Goal: Task Accomplishment & Management: Use online tool/utility

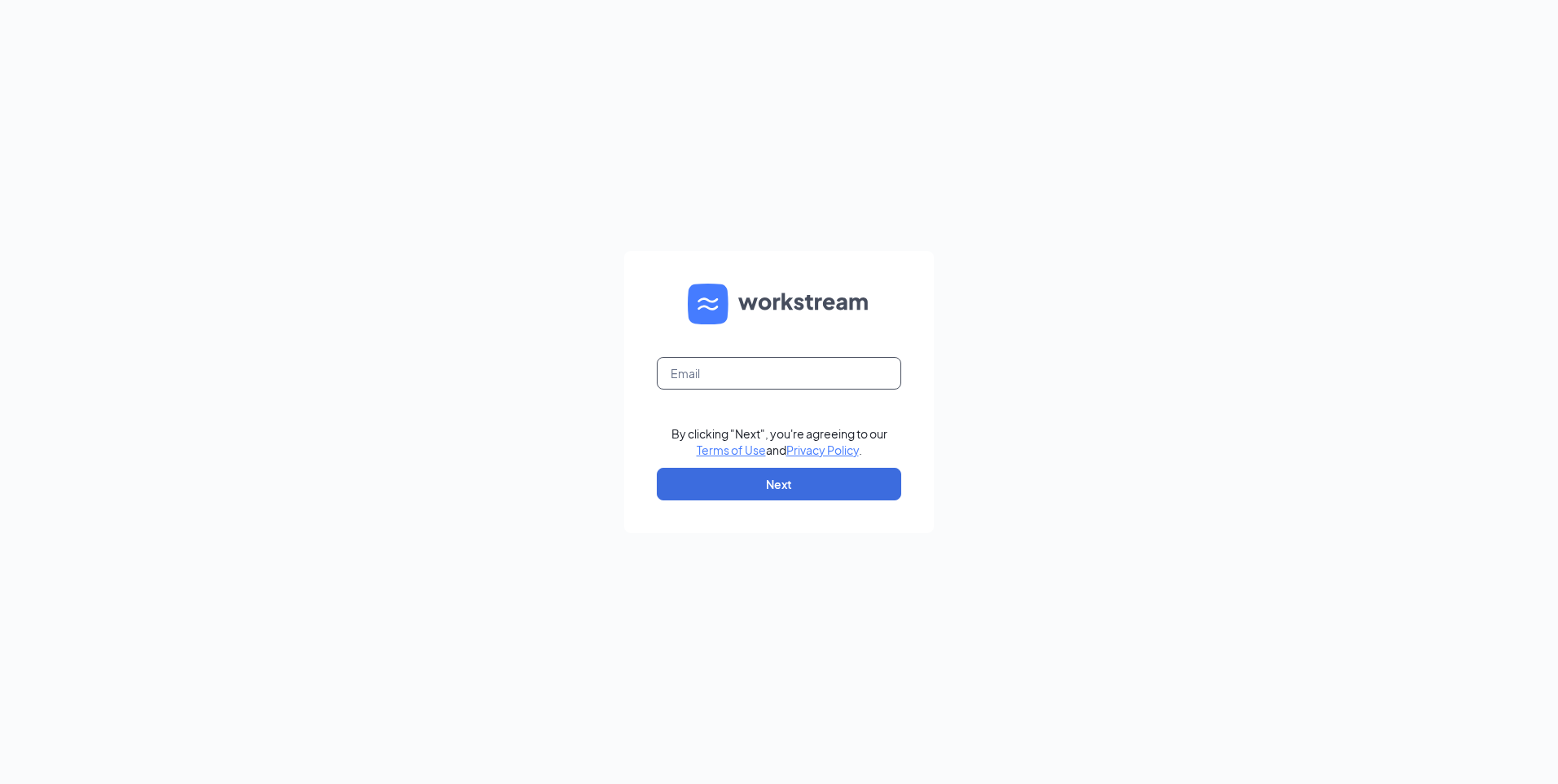
click at [729, 377] on input "text" at bounding box center [779, 373] width 245 height 32
type input "[EMAIL_ADDRESS][DOMAIN_NAME]"
click at [832, 484] on button "Next" at bounding box center [779, 484] width 245 height 32
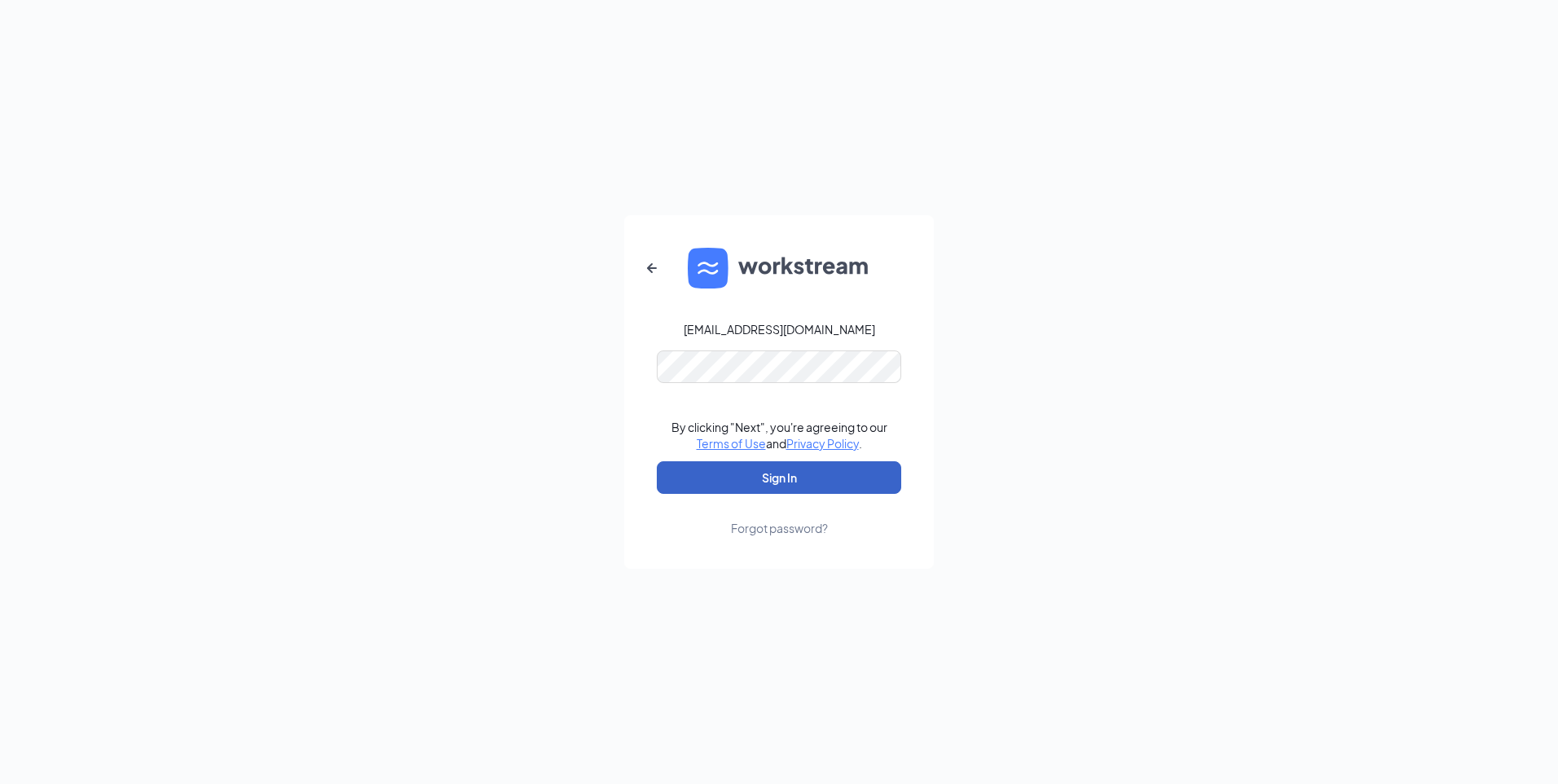
click at [882, 480] on button "Sign In" at bounding box center [779, 477] width 245 height 32
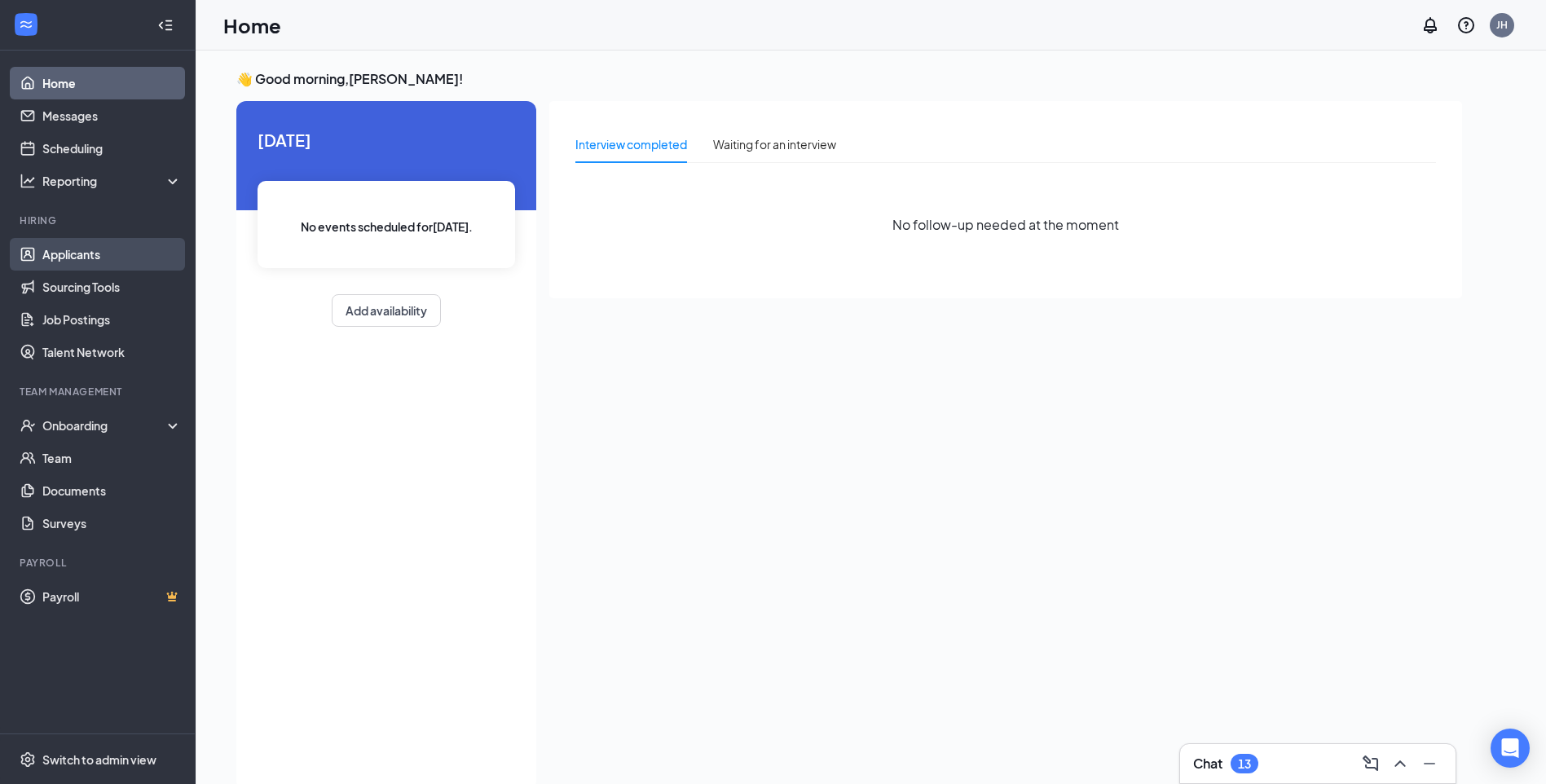
click at [92, 258] on link "Applicants" at bounding box center [112, 254] width 139 height 32
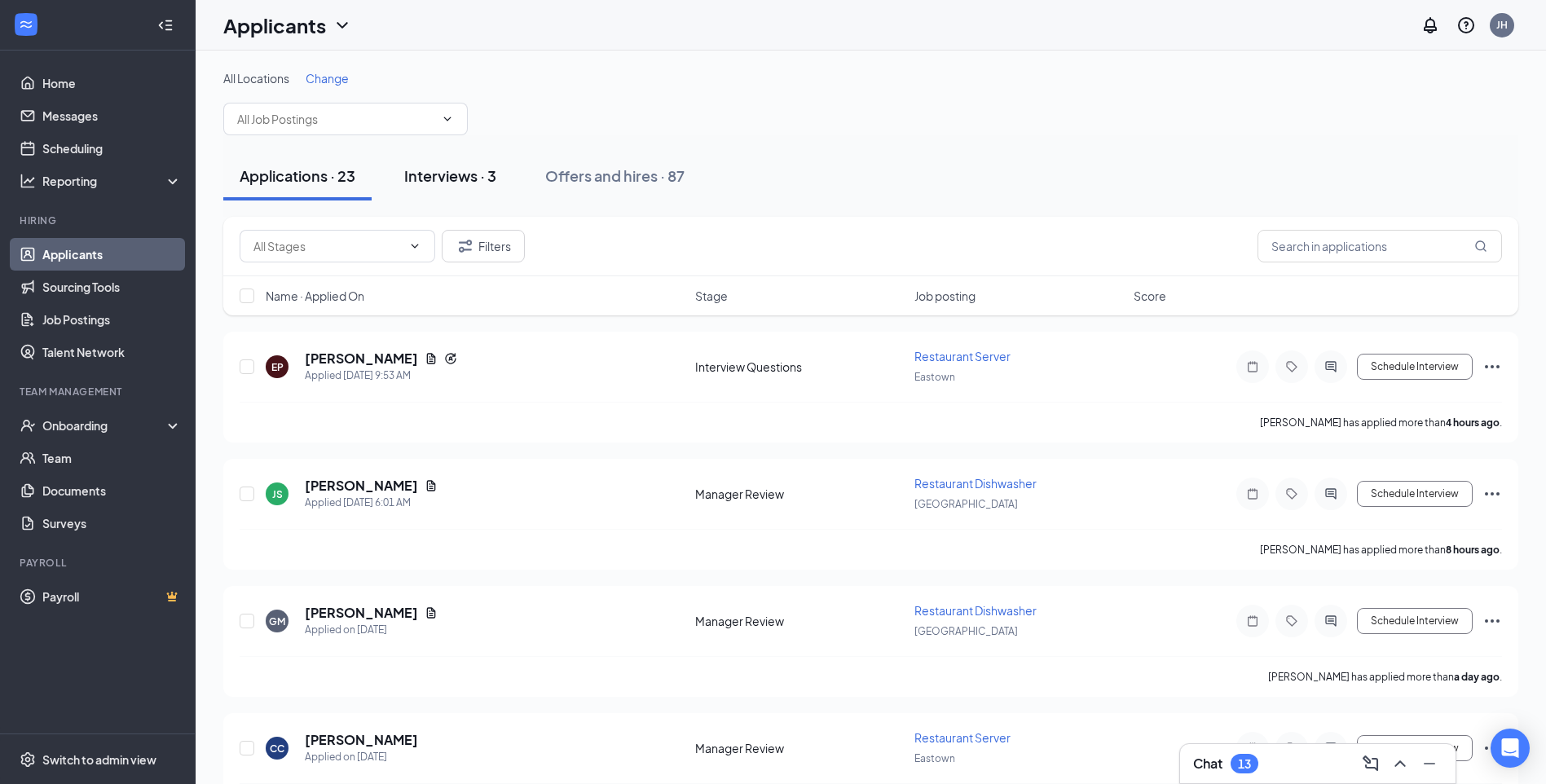
click at [468, 170] on div "Interviews · 3" at bounding box center [451, 175] width 92 height 21
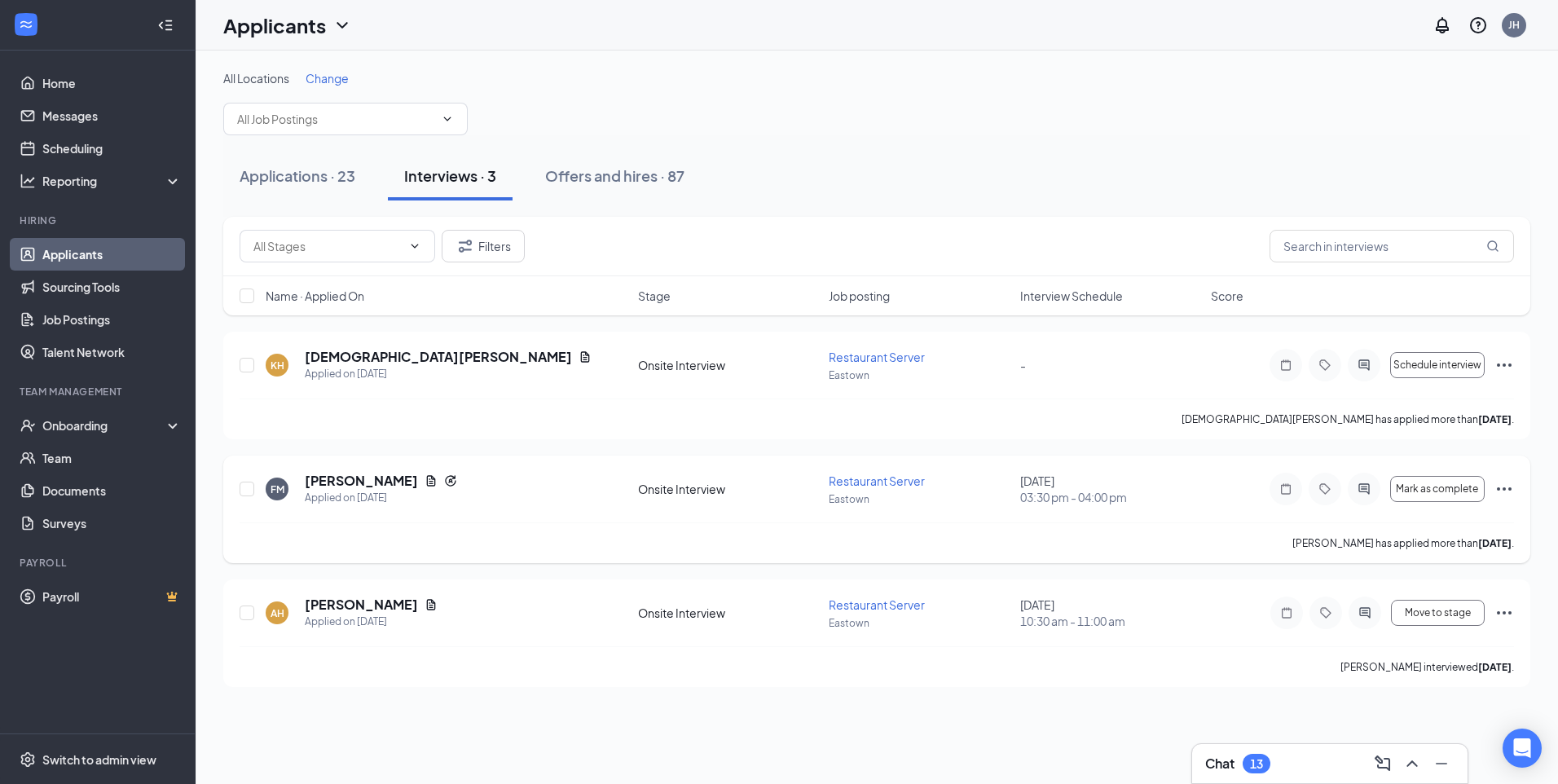
click at [1499, 483] on icon "Ellipses" at bounding box center [1504, 488] width 20 height 20
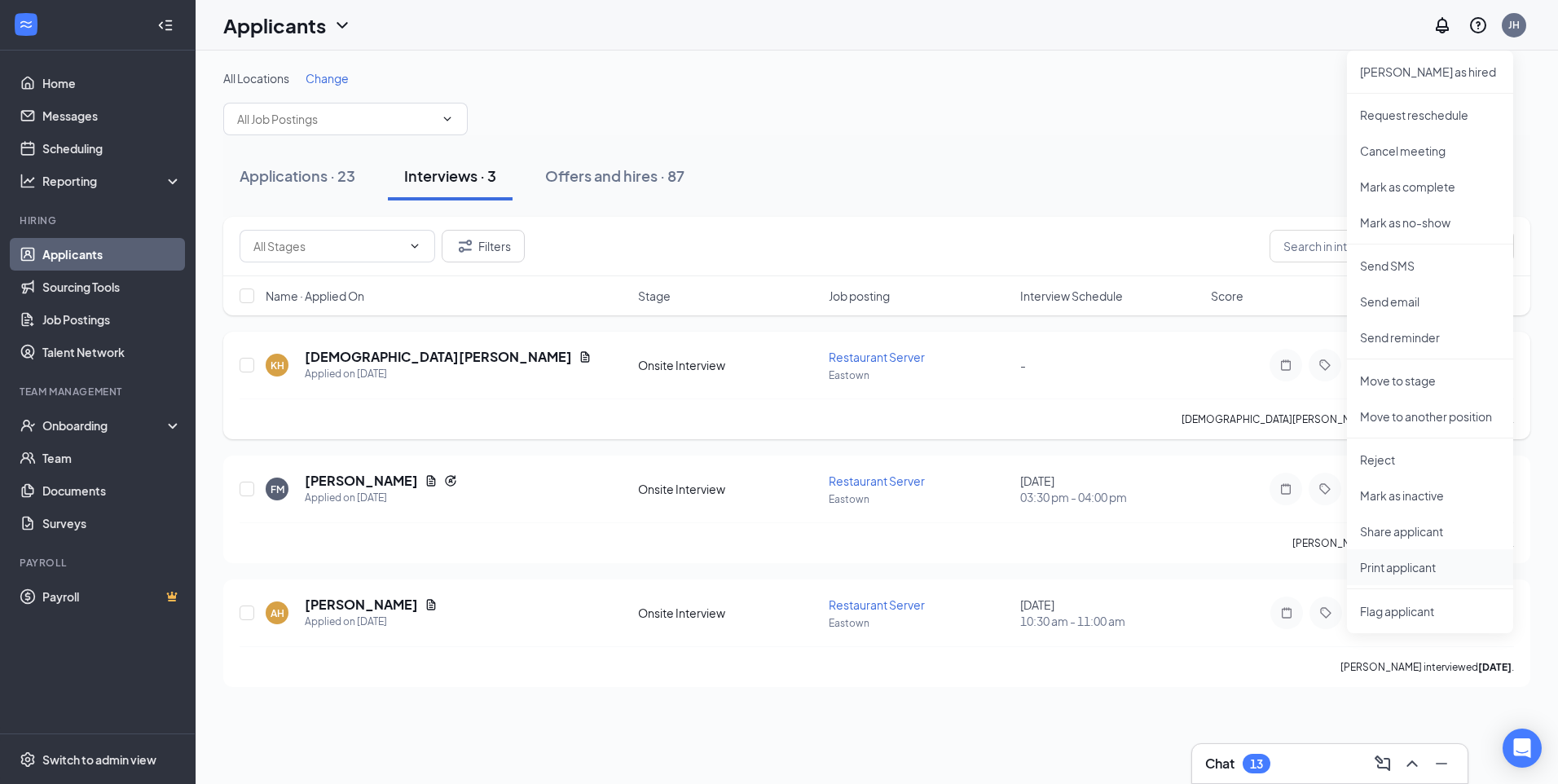
click at [1441, 577] on li "Print applicant" at bounding box center [1430, 567] width 166 height 36
